Goal: Information Seeking & Learning: Learn about a topic

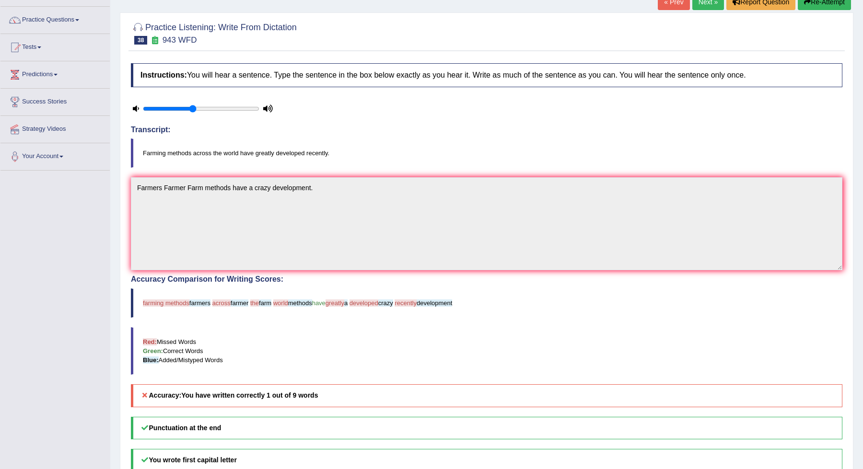
click at [704, 6] on link "Next »" at bounding box center [708, 2] width 32 height 16
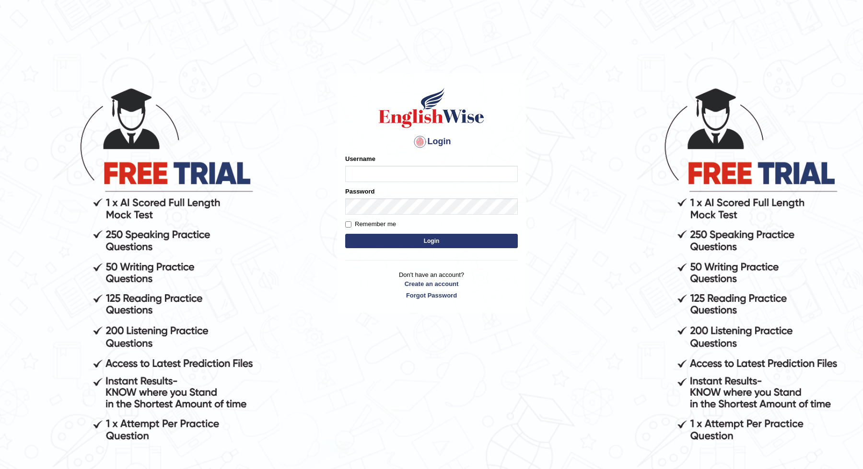
type input "JOLITA04"
click at [491, 222] on div "Remember me" at bounding box center [431, 225] width 173 height 10
click at [491, 234] on form "Please fix the following errors: Username JOLITA04 Password Remember me Login" at bounding box center [431, 202] width 173 height 96
click at [491, 243] on button "Login" at bounding box center [431, 241] width 173 height 14
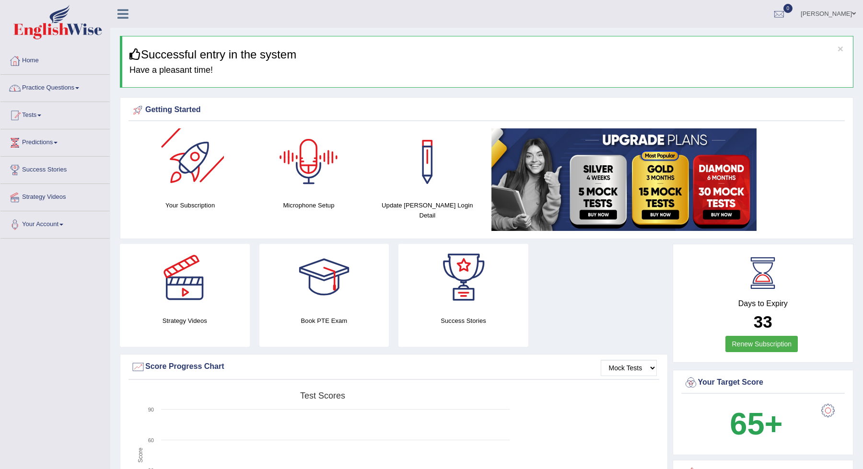
click at [74, 87] on link "Practice Questions" at bounding box center [54, 87] width 109 height 24
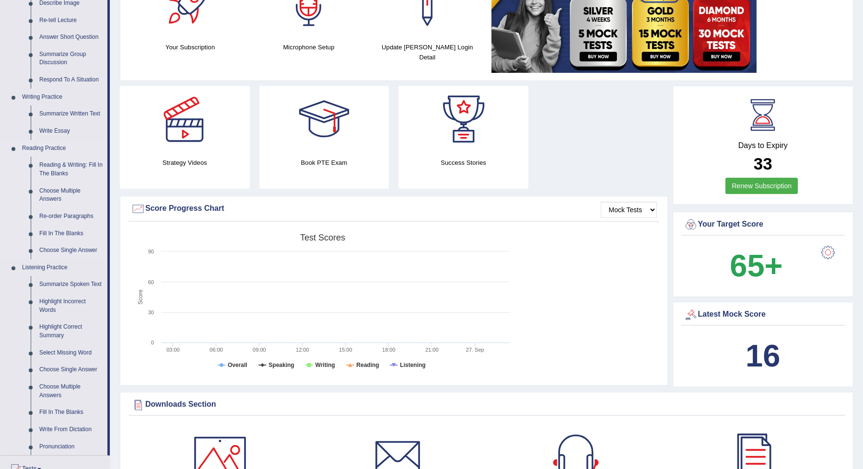
scroll to position [200, 0]
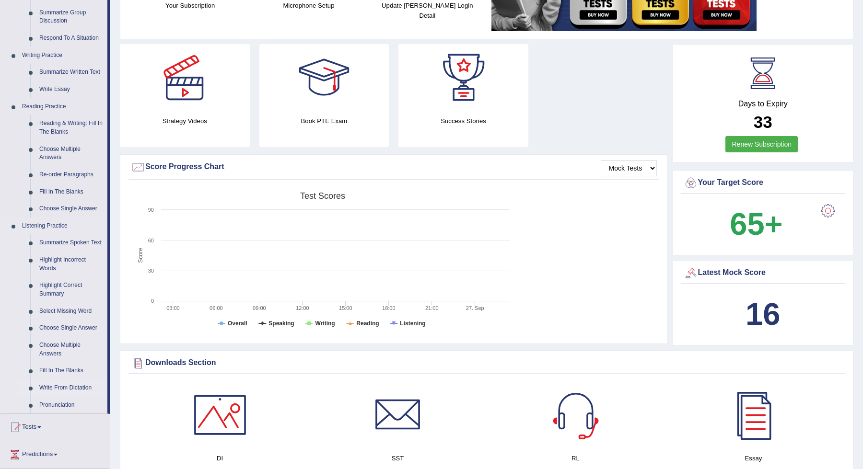
click at [50, 394] on link "Write From Dictation" at bounding box center [71, 388] width 72 height 17
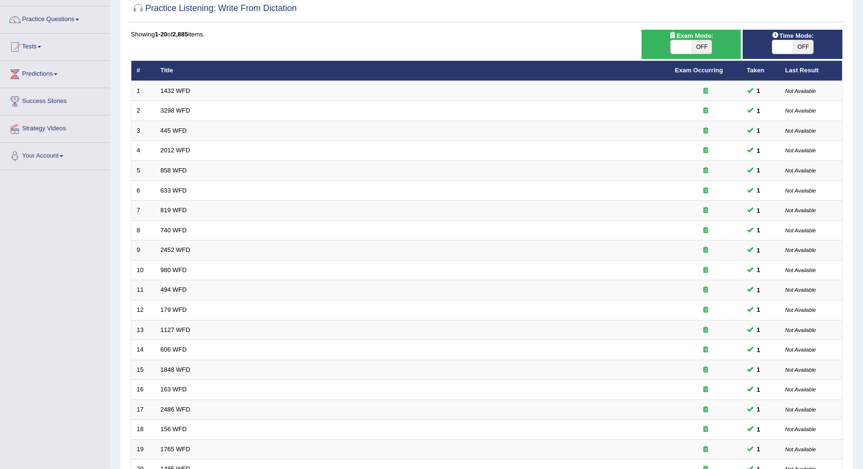
scroll to position [160, 0]
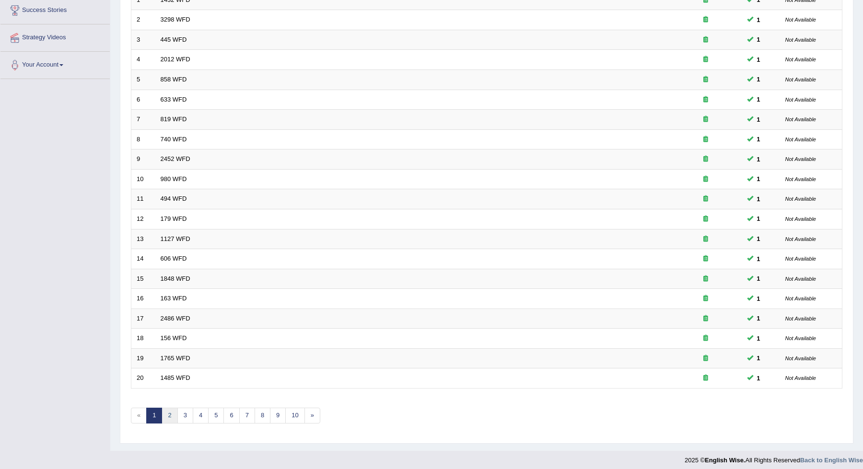
click at [175, 410] on link "2" at bounding box center [170, 416] width 16 height 16
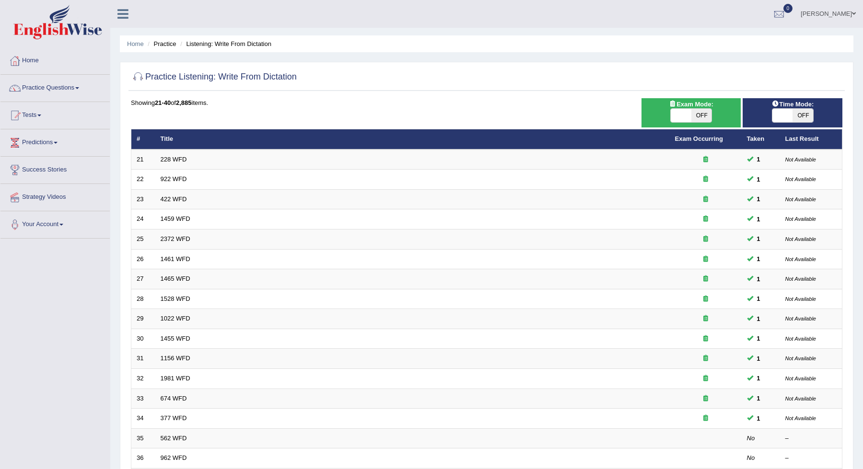
click at [705, 121] on span "OFF" at bounding box center [701, 115] width 21 height 13
checkbox input "true"
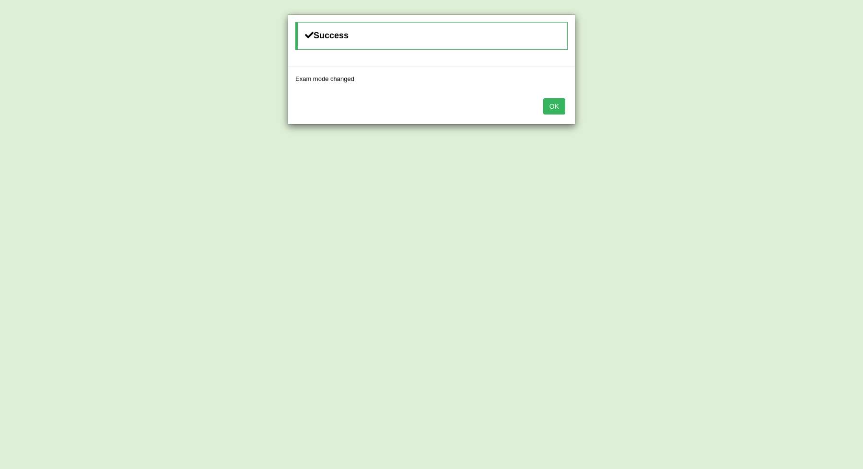
click at [545, 103] on button "OK" at bounding box center [554, 106] width 22 height 16
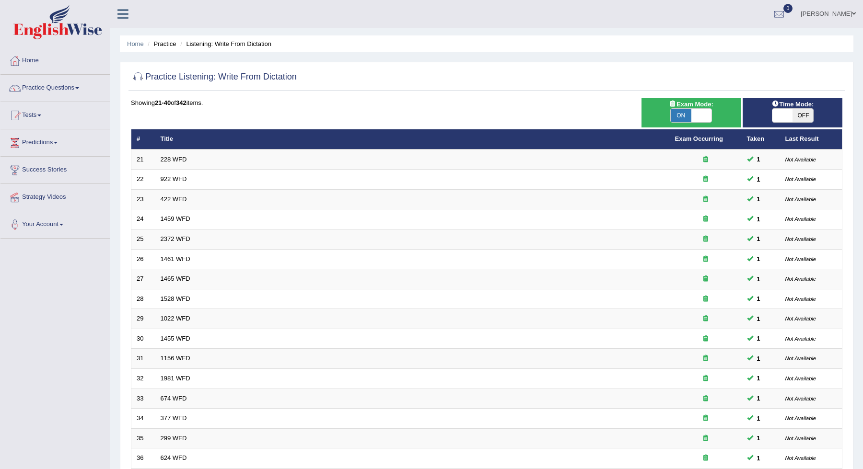
click at [801, 109] on span "OFF" at bounding box center [803, 115] width 21 height 13
checkbox input "true"
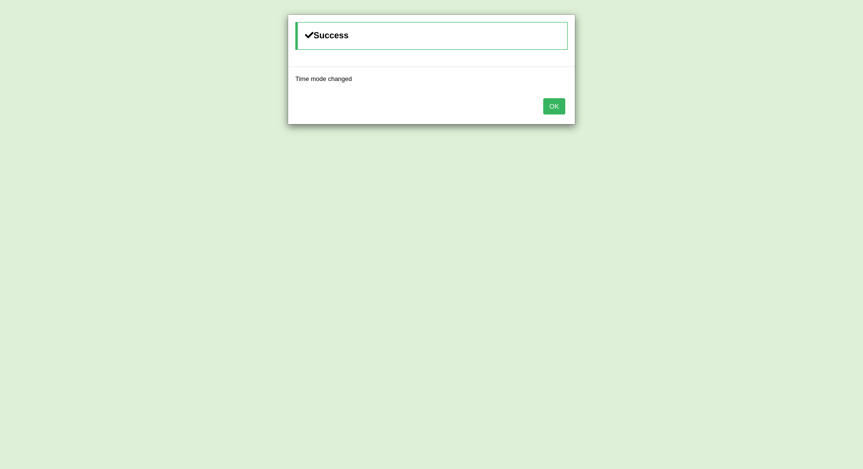
click at [555, 104] on button "OK" at bounding box center [554, 106] width 22 height 16
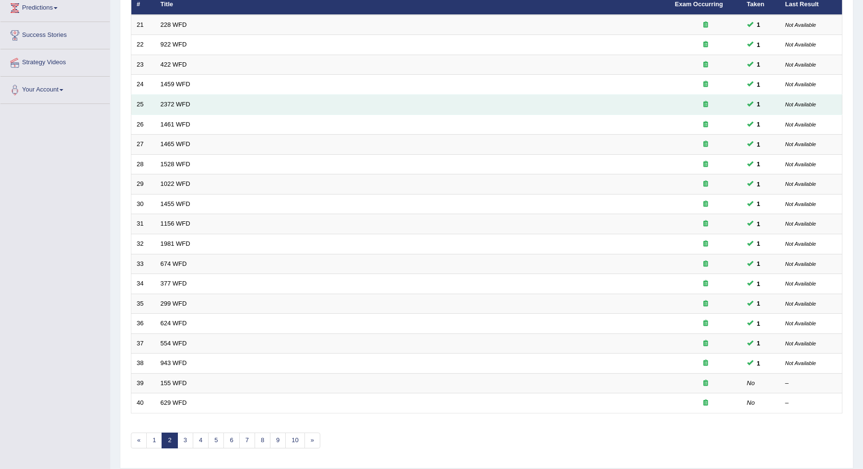
scroll to position [160, 0]
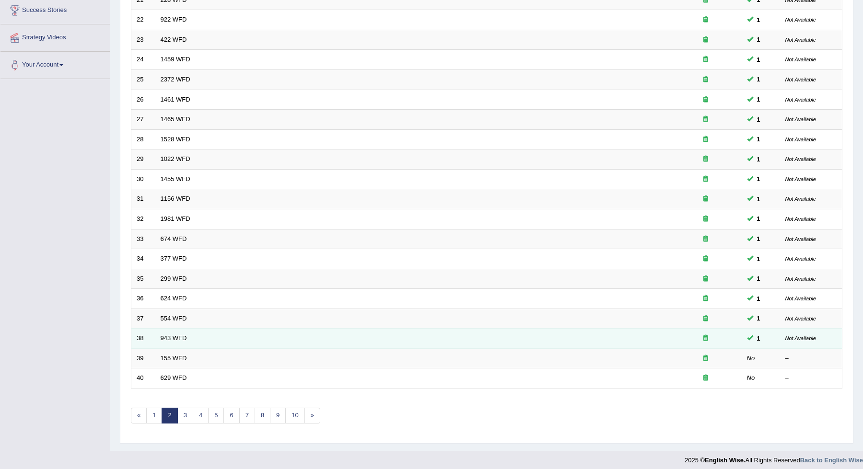
click at [168, 339] on td "943 WFD" at bounding box center [412, 339] width 514 height 20
click at [169, 337] on link "943 WFD" at bounding box center [174, 338] width 26 height 7
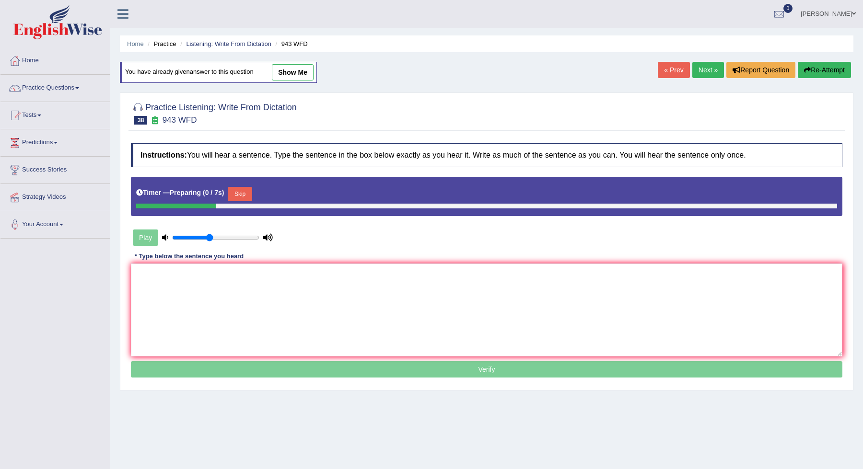
click at [294, 70] on link "show me" at bounding box center [293, 72] width 42 height 16
type textarea "Farmers Farmer Farm methods have a crazy development."
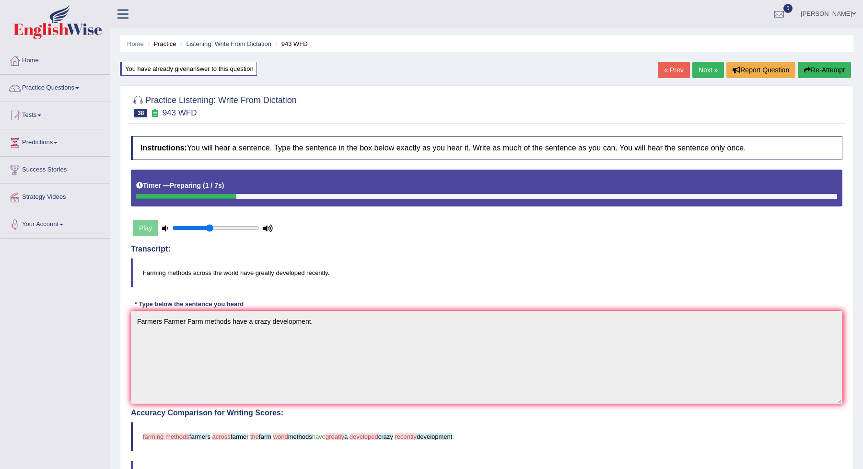
click at [711, 71] on link "Next »" at bounding box center [708, 70] width 32 height 16
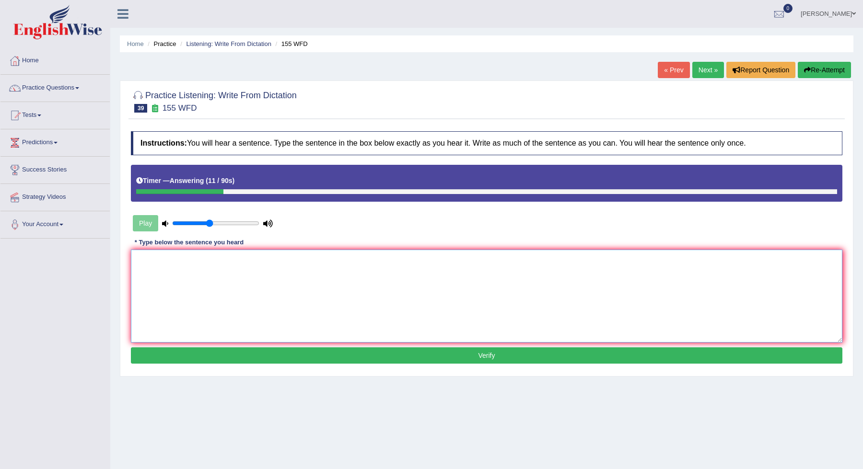
click at [587, 305] on textarea at bounding box center [487, 296] width 712 height 93
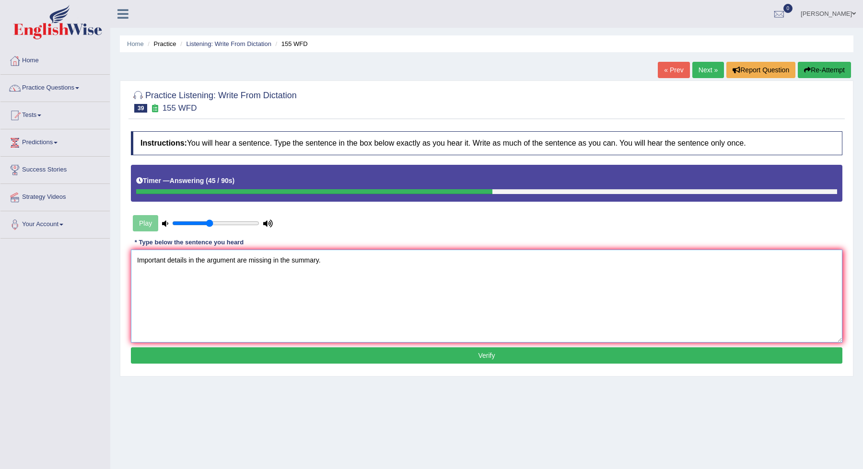
type textarea "Important details in the argument are missing in the summary."
click at [593, 353] on button "Verify" at bounding box center [487, 356] width 712 height 16
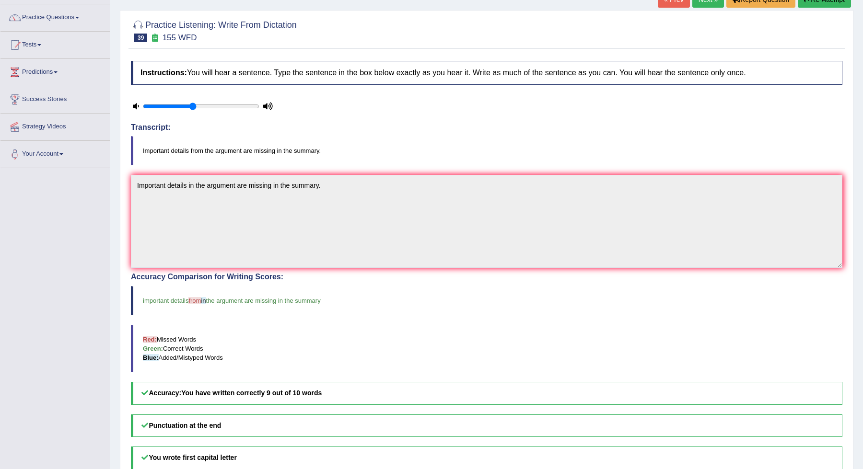
scroll to position [57, 0]
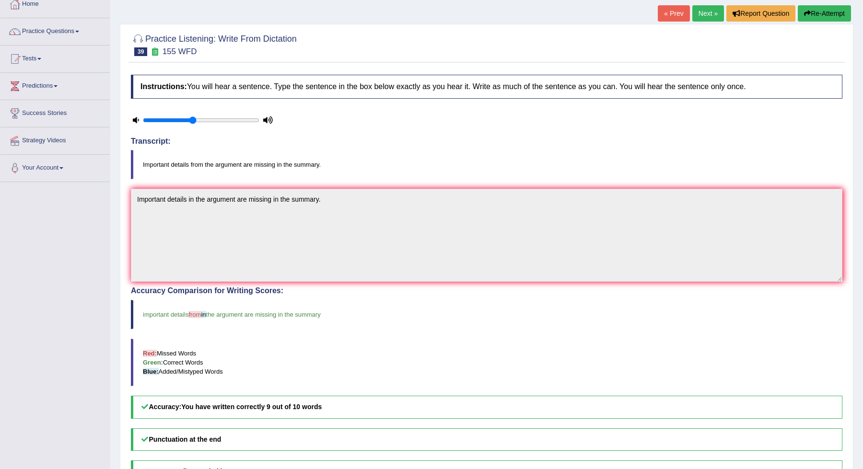
click at [714, 13] on link "Next »" at bounding box center [708, 13] width 32 height 16
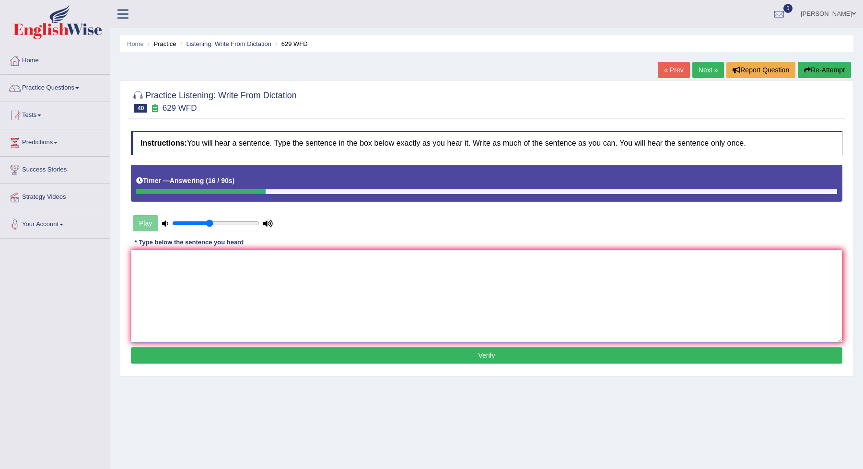
click at [544, 267] on textarea at bounding box center [487, 296] width 712 height 93
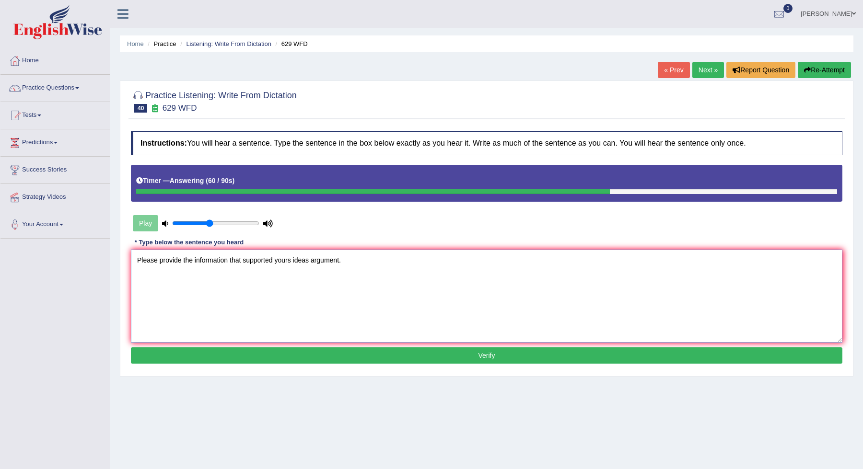
type textarea "Please provide the information that supported yours ideas argument."
click at [554, 351] on button "Verify" at bounding box center [487, 356] width 712 height 16
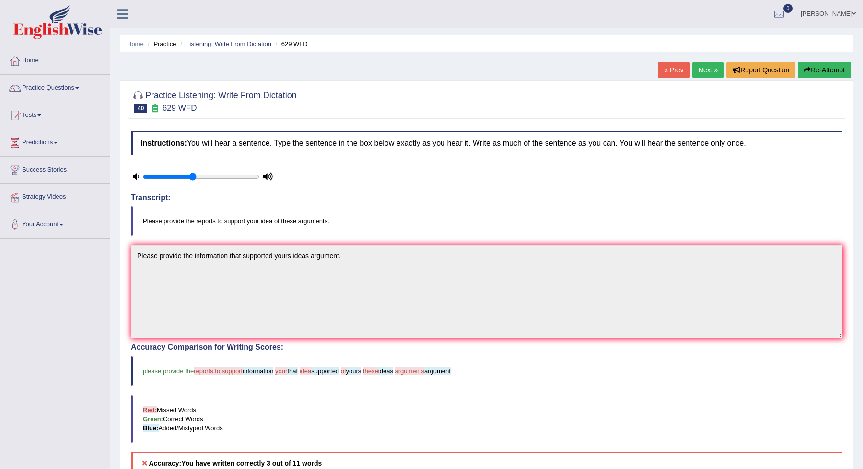
click at [703, 74] on link "Next »" at bounding box center [708, 70] width 32 height 16
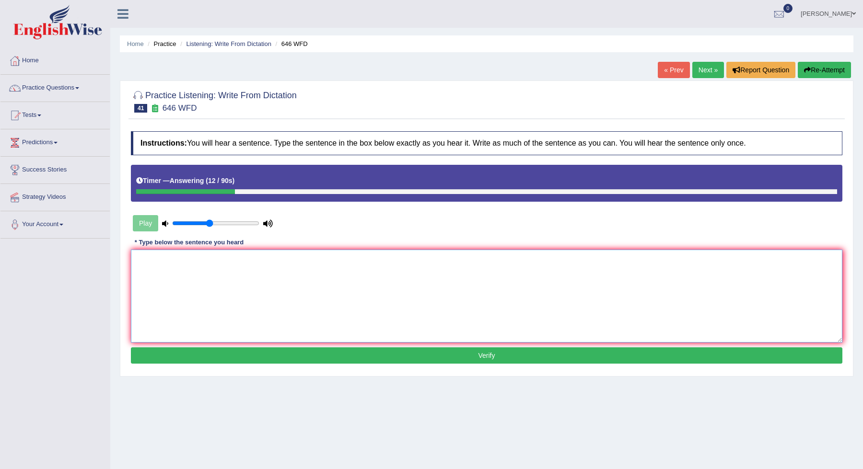
click at [649, 282] on textarea at bounding box center [487, 296] width 712 height 93
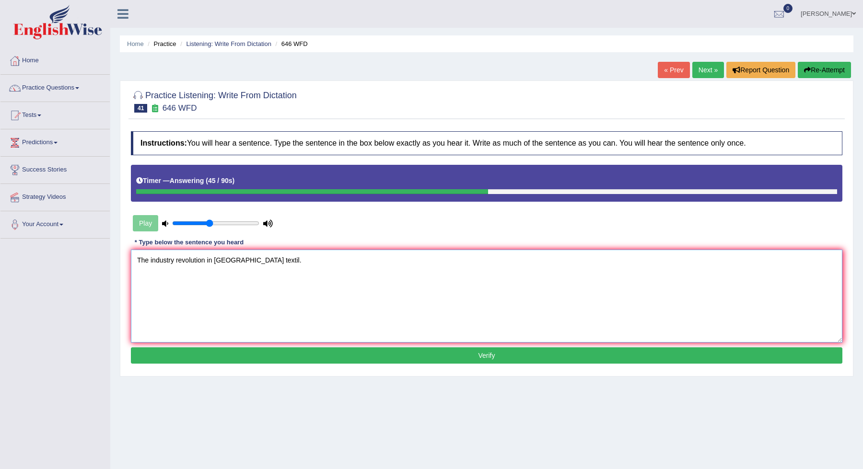
type textarea "The industry revolution in [GEOGRAPHIC_DATA] textil."
click at [377, 356] on button "Verify" at bounding box center [487, 356] width 712 height 16
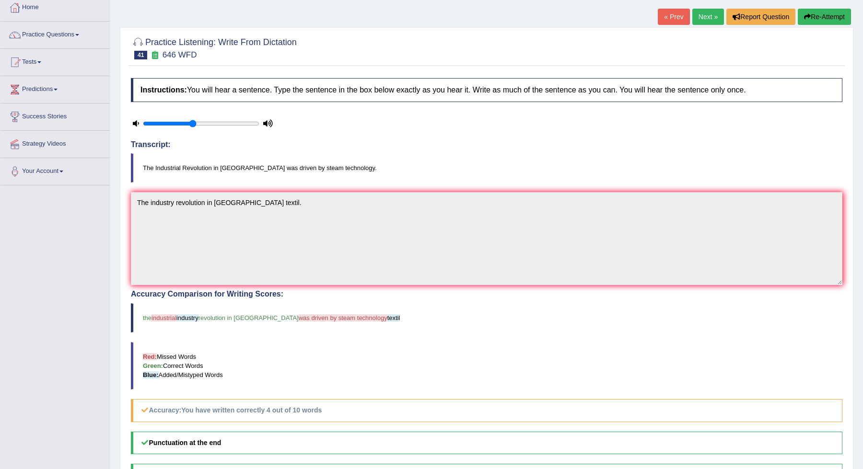
scroll to position [21, 0]
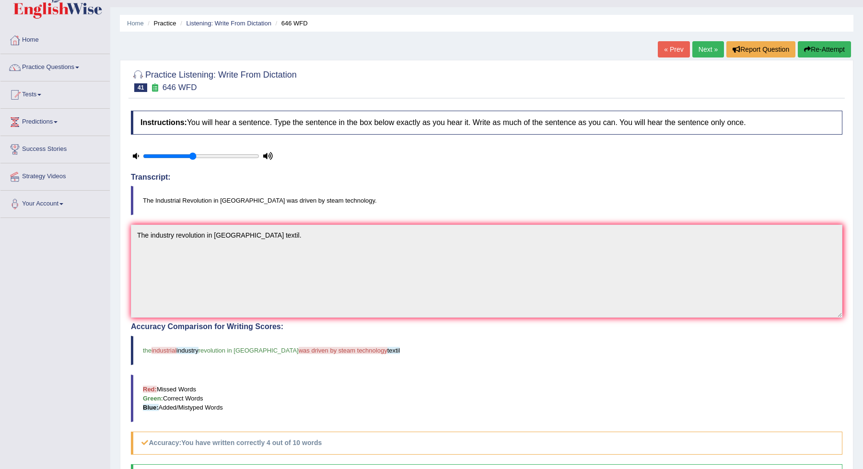
click at [708, 45] on link "Next »" at bounding box center [708, 49] width 32 height 16
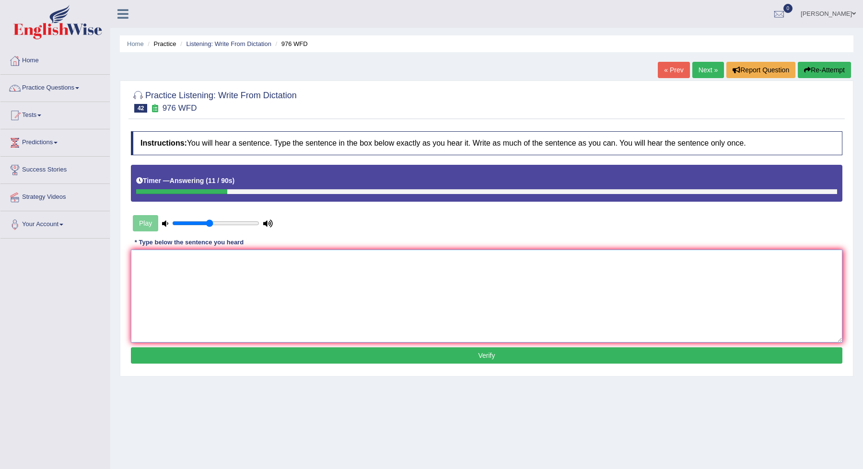
click at [547, 304] on textarea at bounding box center [487, 296] width 712 height 93
click at [506, 277] on textarea "The study of economy is a tricky" at bounding box center [487, 296] width 712 height 93
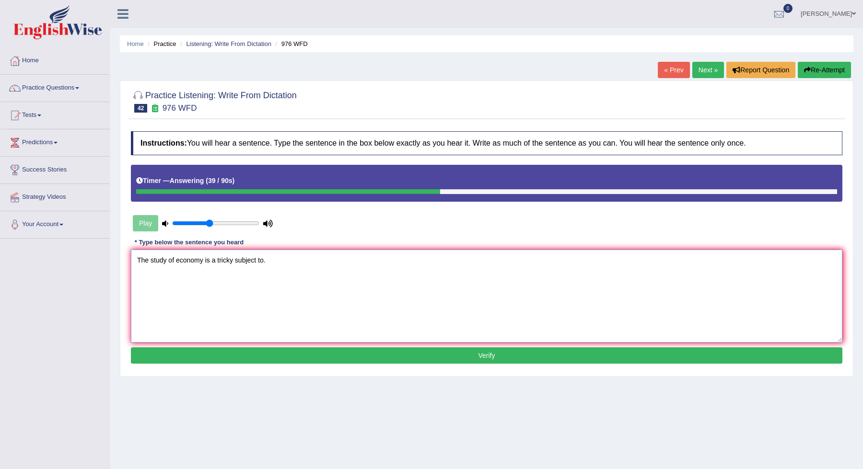
type textarea "The study of economy is a tricky subject to."
click at [492, 352] on button "Verify" at bounding box center [487, 356] width 712 height 16
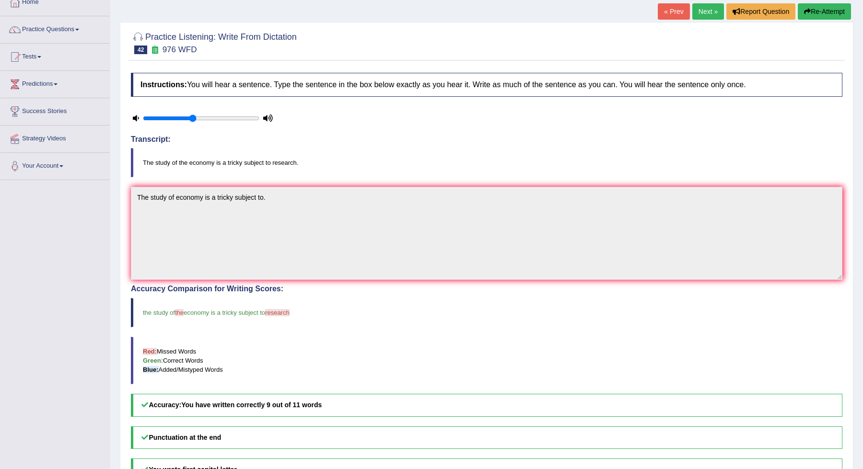
scroll to position [59, 0]
click at [704, 14] on link "Next »" at bounding box center [708, 11] width 32 height 16
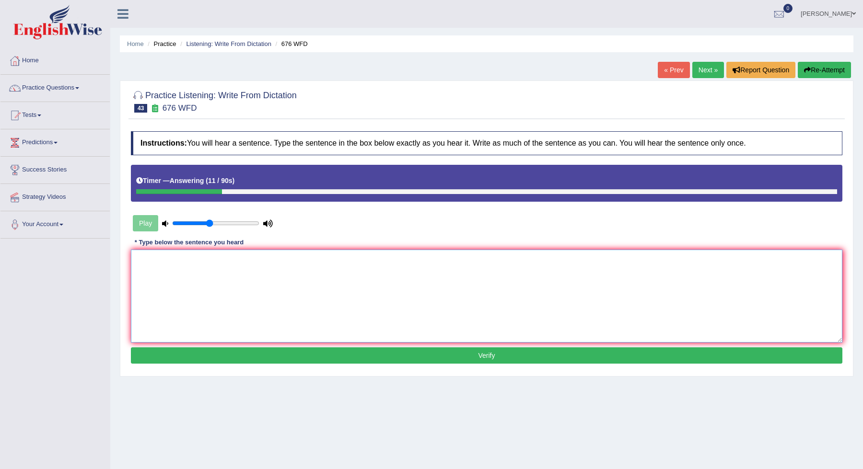
click at [522, 293] on textarea at bounding box center [487, 296] width 712 height 93
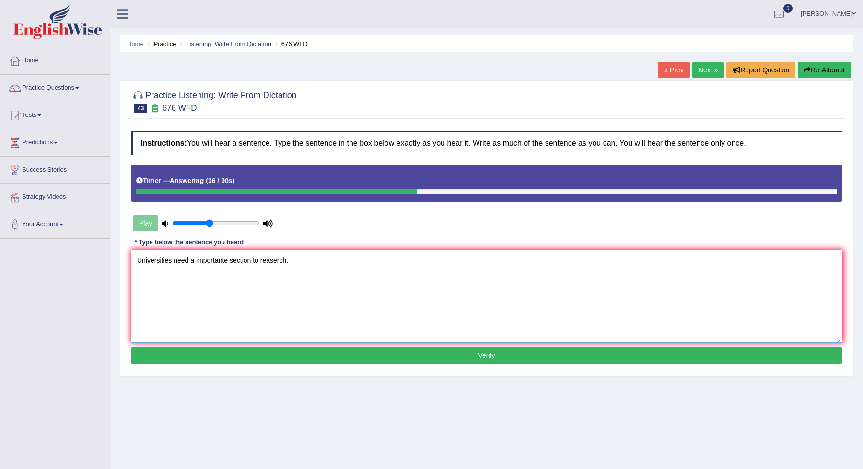
type textarea "Universities need a importante section to reaserch."
click at [515, 352] on button "Verify" at bounding box center [487, 356] width 712 height 16
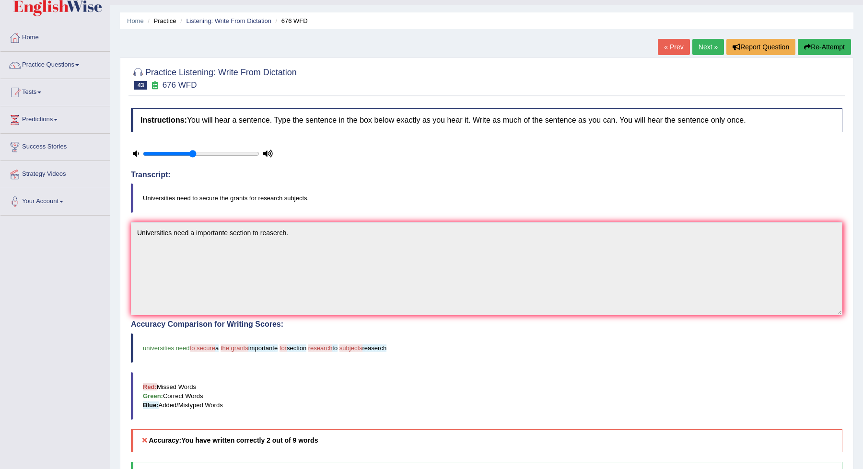
scroll to position [30, 0]
